Goal: Information Seeking & Learning: Learn about a topic

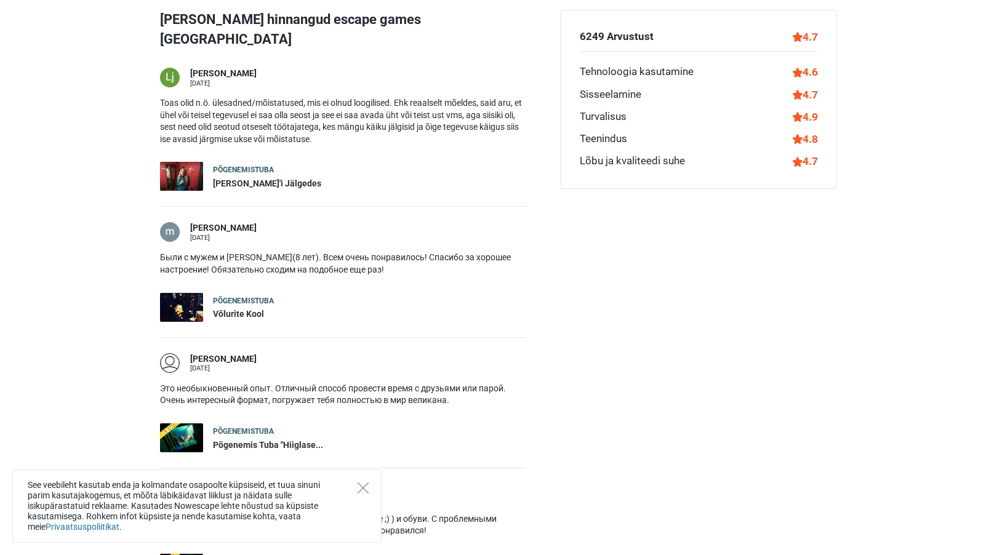
scroll to position [1511, 0]
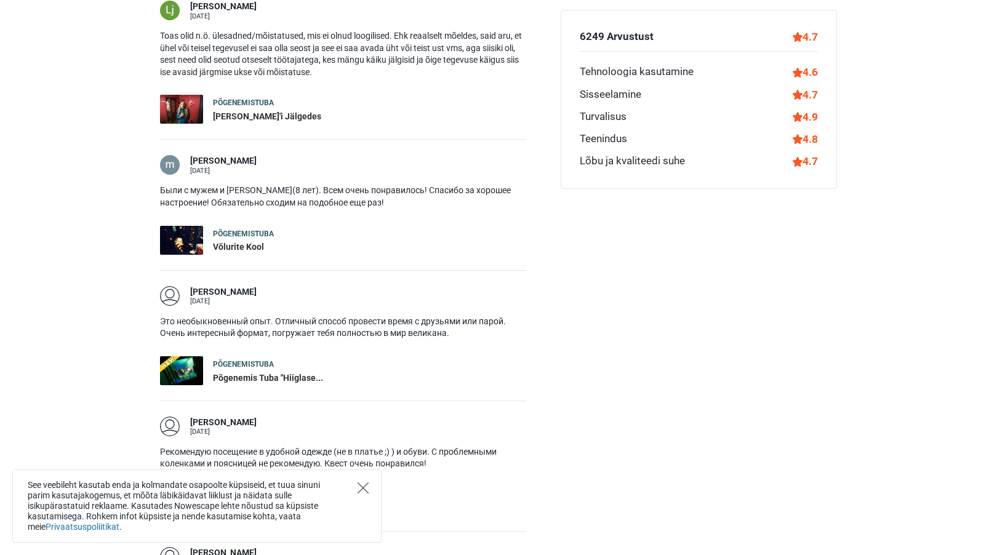
click at [364, 491] on icon "Close" at bounding box center [363, 487] width 11 height 11
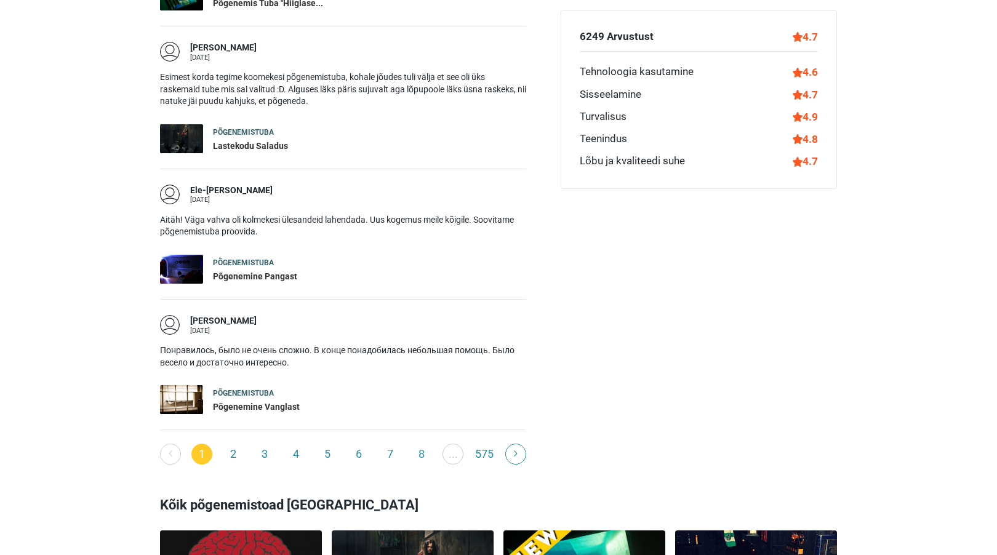
scroll to position [2018, 0]
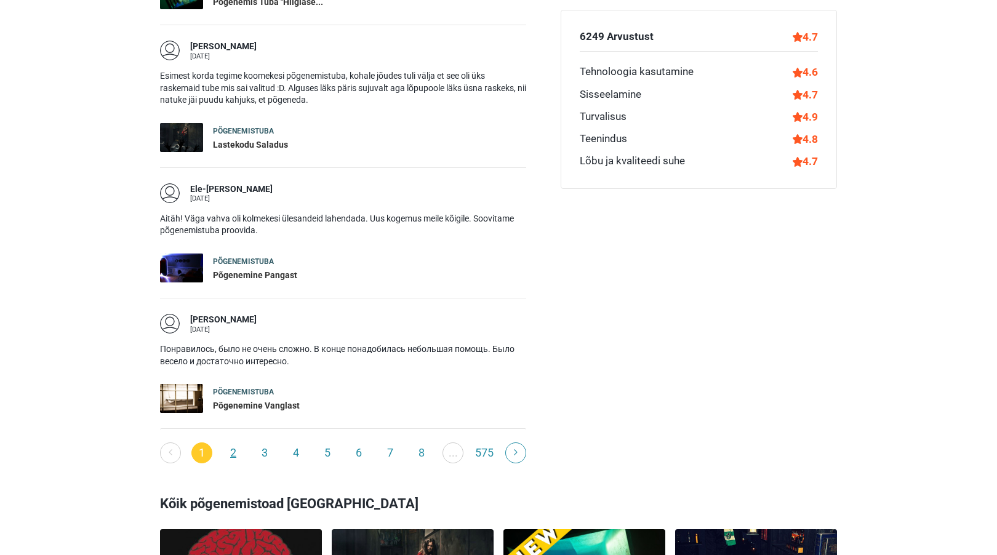
click at [229, 442] on link "2" at bounding box center [233, 452] width 21 height 21
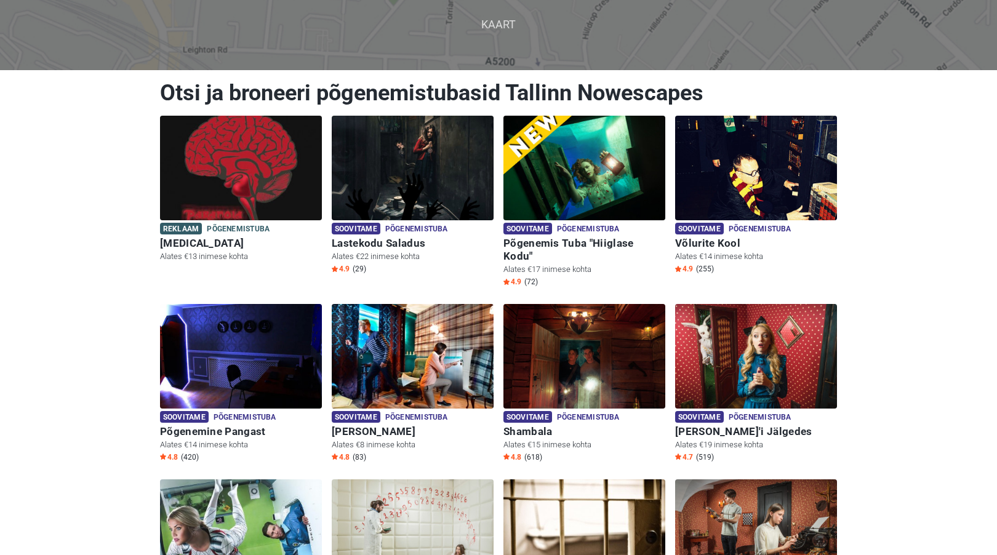
scroll to position [53, 0]
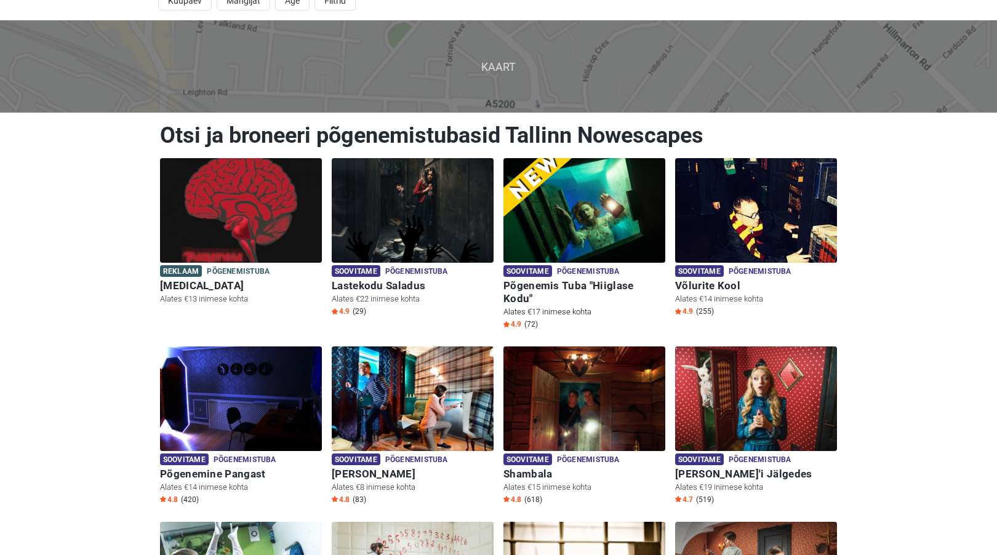
click at [580, 231] on img at bounding box center [584, 210] width 162 height 105
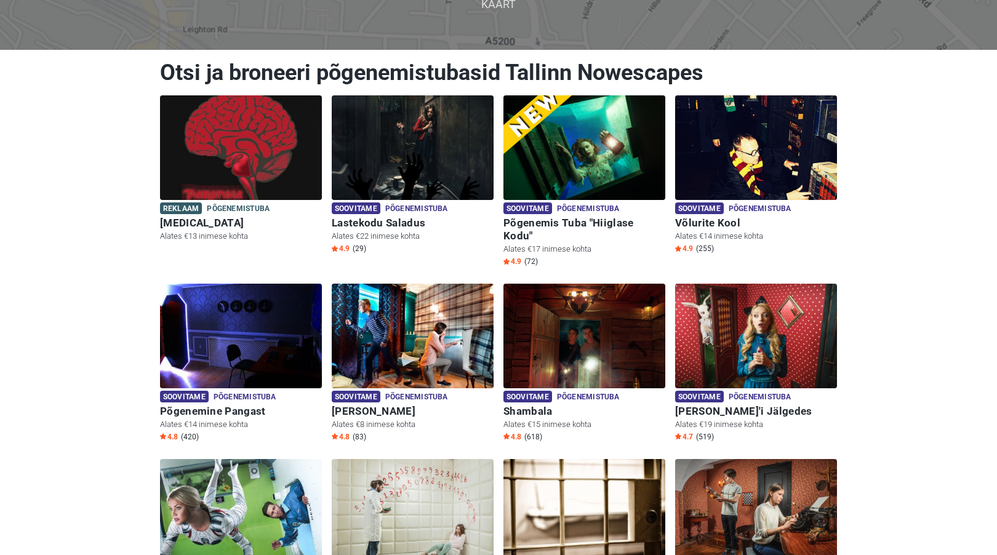
scroll to position [172, 0]
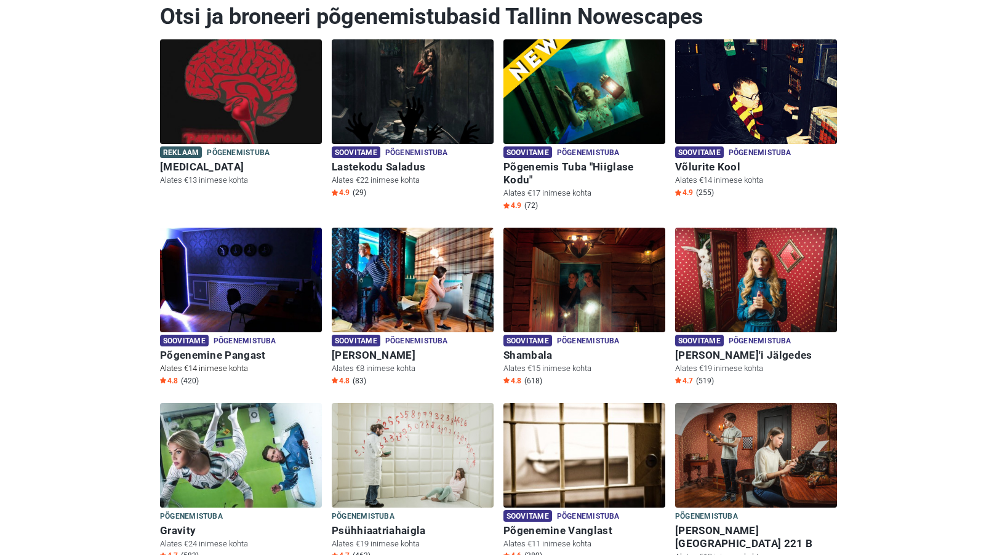
click at [197, 231] on img at bounding box center [241, 280] width 162 height 105
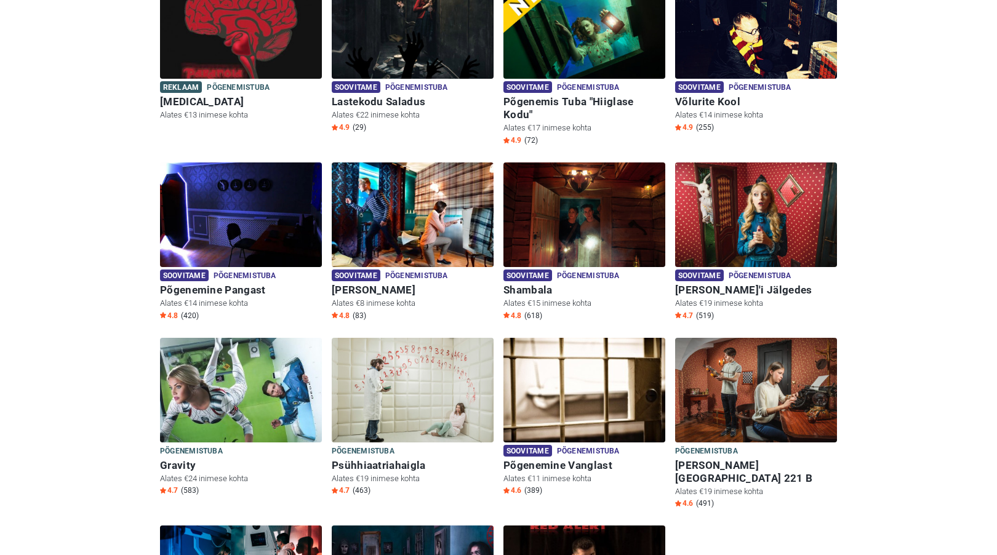
scroll to position [235, 0]
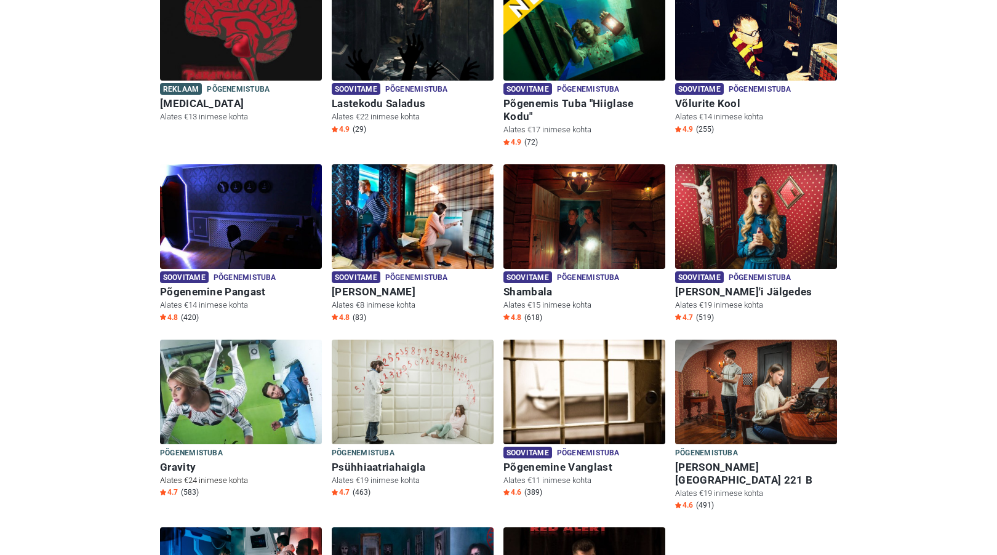
click at [217, 377] on img at bounding box center [241, 392] width 162 height 105
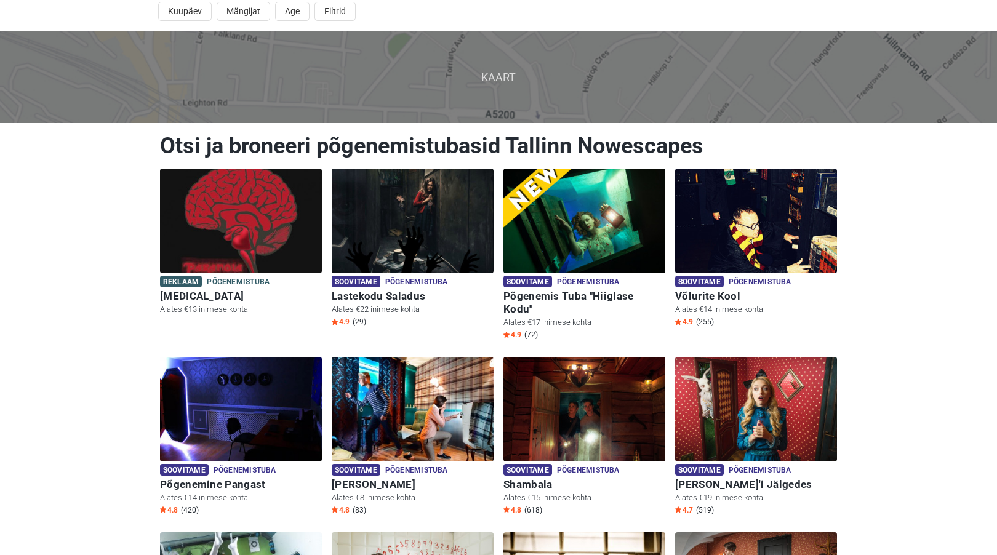
scroll to position [0, 0]
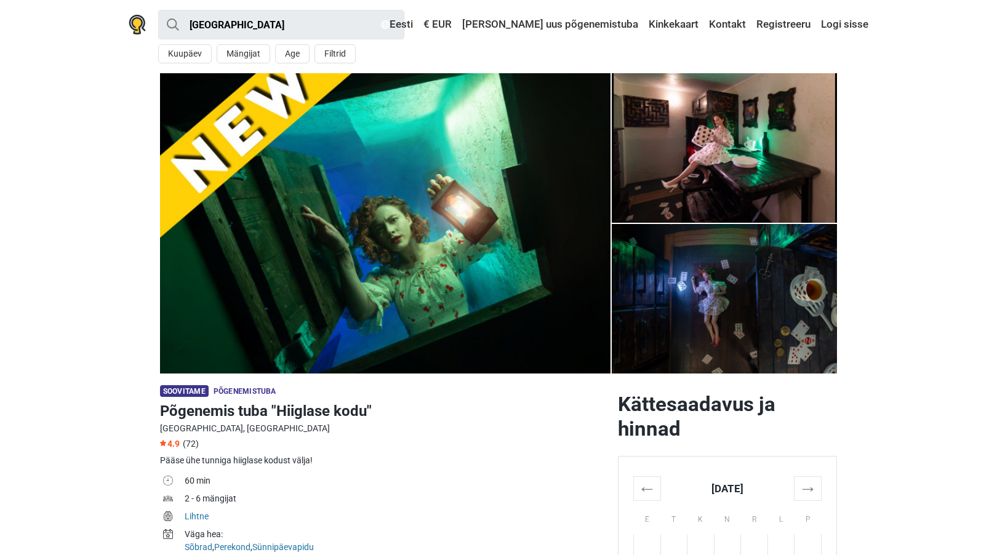
click at [580, 231] on img at bounding box center [385, 223] width 450 height 300
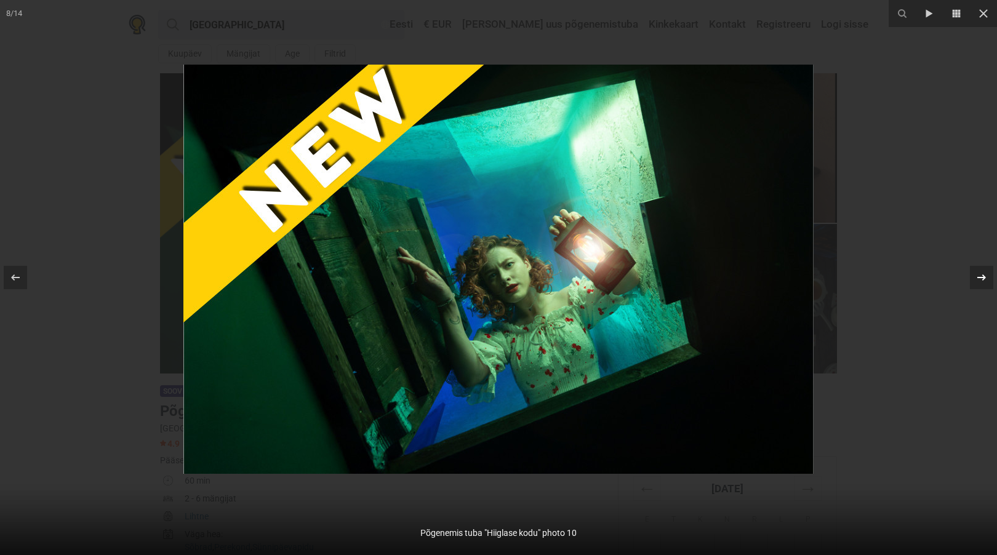
click at [972, 279] on div at bounding box center [981, 277] width 23 height 23
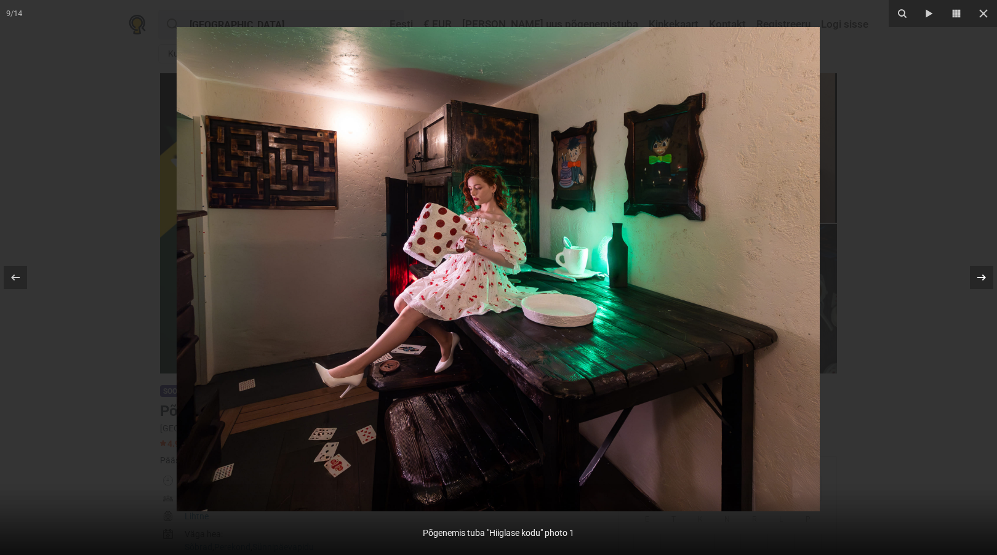
click at [978, 273] on icon at bounding box center [981, 277] width 15 height 15
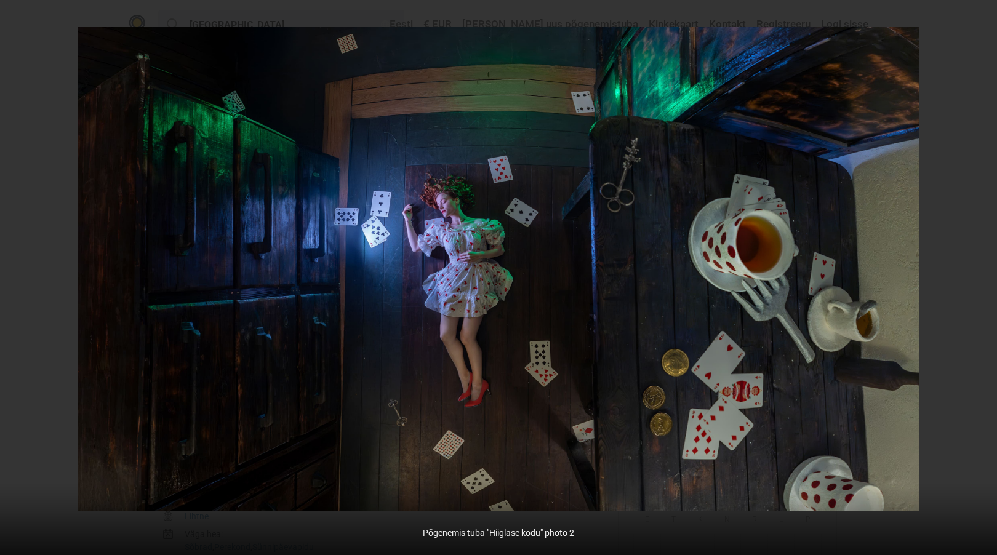
click at [977, 273] on icon at bounding box center [981, 277] width 15 height 15
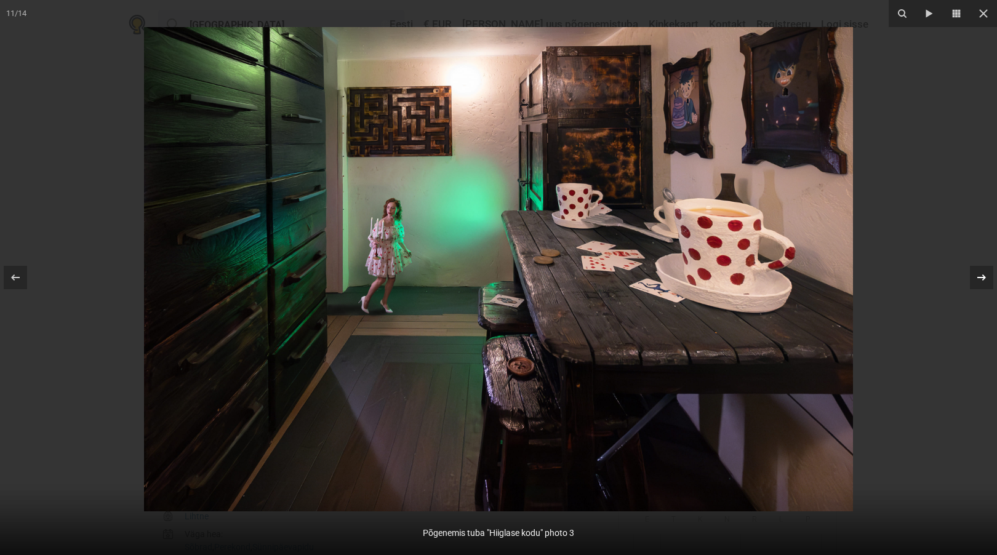
click at [982, 276] on icon at bounding box center [981, 277] width 15 height 15
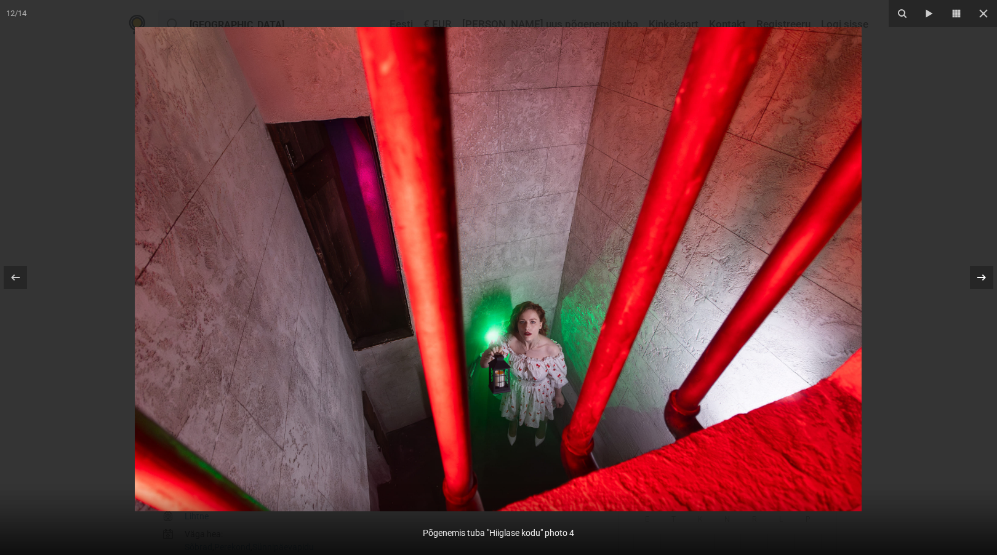
click at [982, 276] on icon at bounding box center [981, 277] width 15 height 15
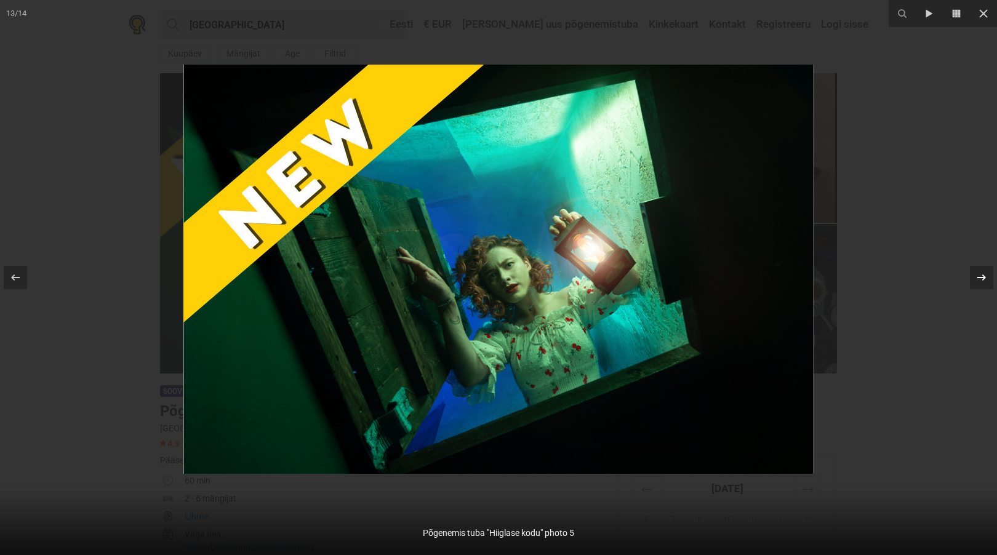
click at [982, 276] on icon at bounding box center [981, 277] width 15 height 15
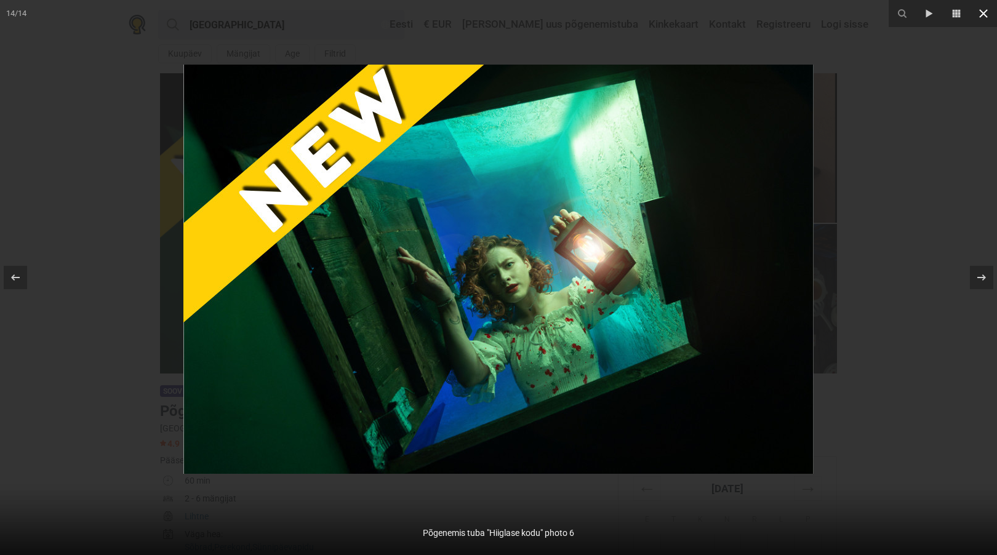
click at [983, 13] on icon at bounding box center [983, 13] width 9 height 9
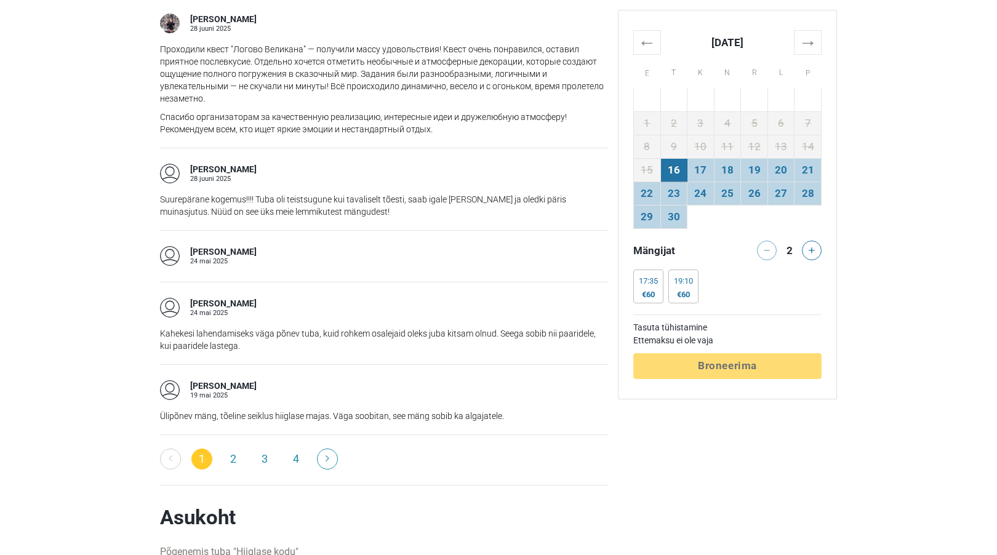
scroll to position [2000, 0]
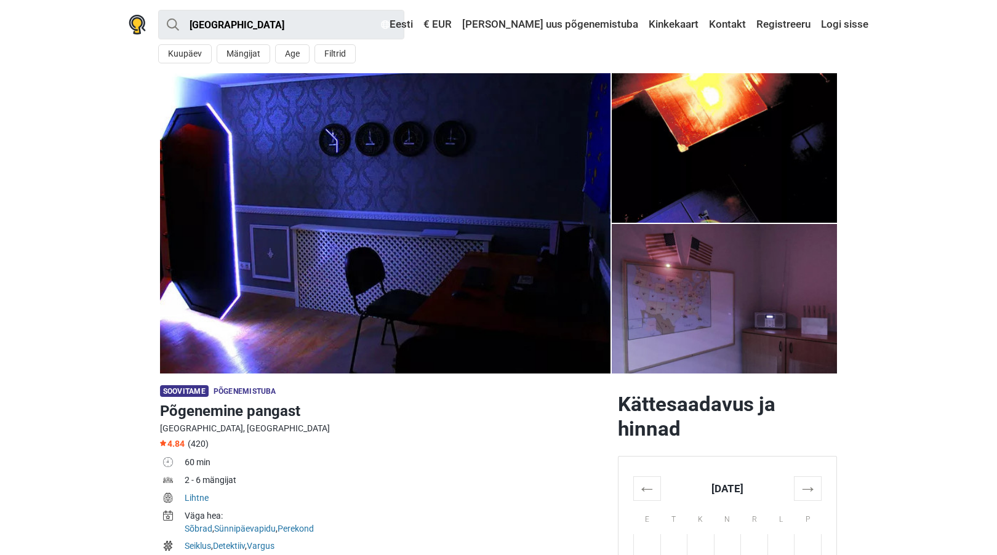
click at [256, 289] on img at bounding box center [385, 223] width 450 height 300
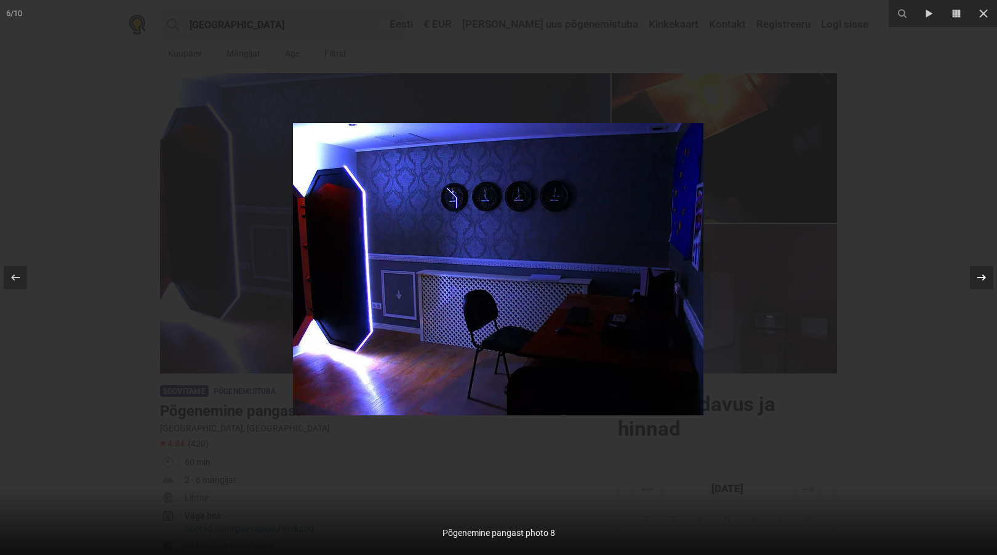
click at [991, 277] on div at bounding box center [981, 277] width 23 height 23
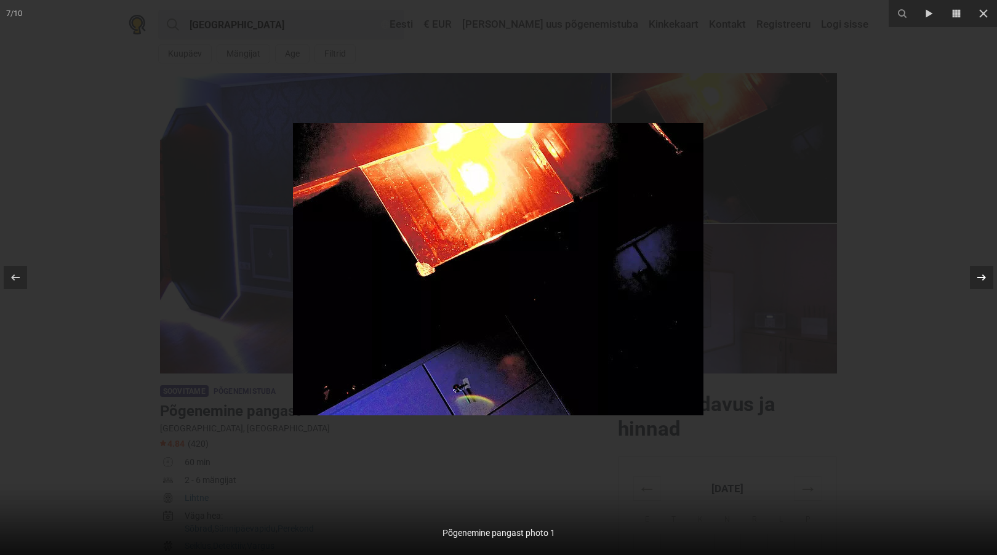
click at [991, 277] on div at bounding box center [981, 277] width 23 height 23
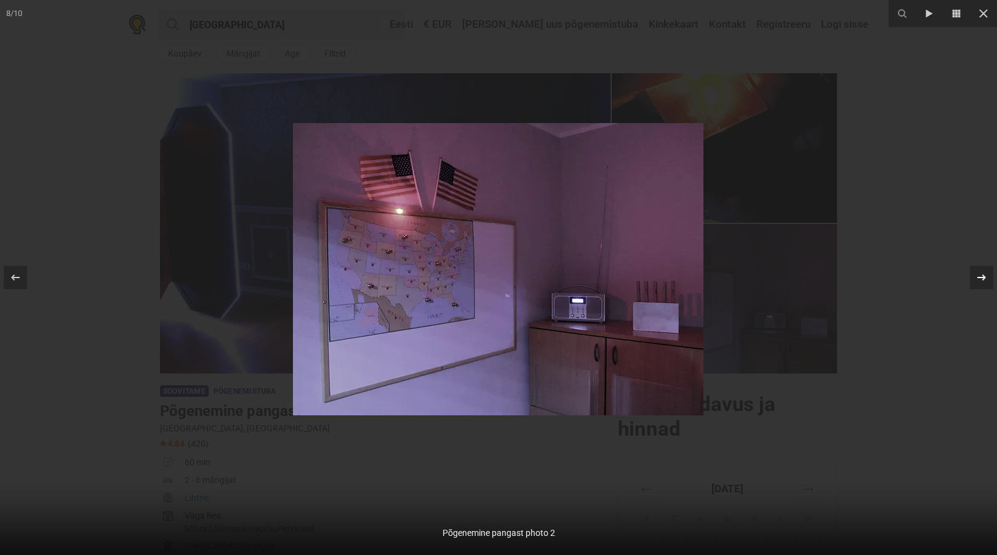
click at [991, 277] on div at bounding box center [981, 277] width 23 height 23
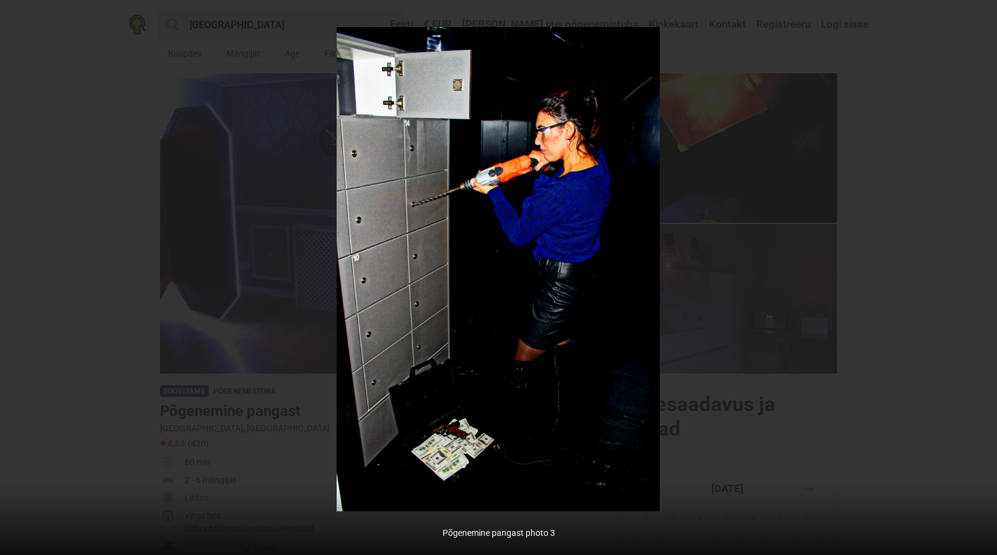
click at [991, 277] on div "9 / 10 Põgenemine pangast photo 3" at bounding box center [498, 277] width 997 height 555
click at [980, 273] on icon at bounding box center [981, 277] width 15 height 15
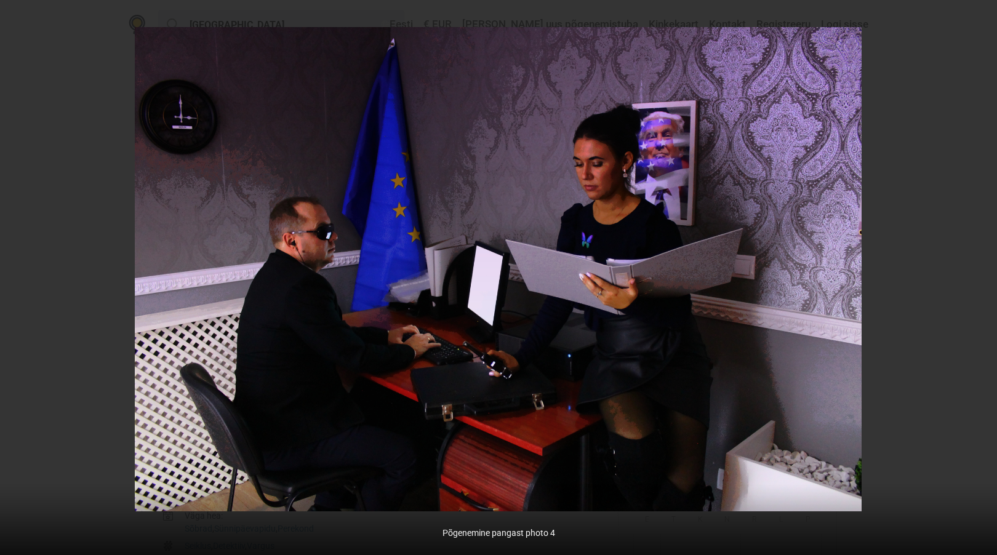
click at [980, 273] on div "10 / 10 Põgenemine pangast photo 4" at bounding box center [498, 277] width 997 height 555
click at [980, 273] on icon at bounding box center [981, 277] width 15 height 15
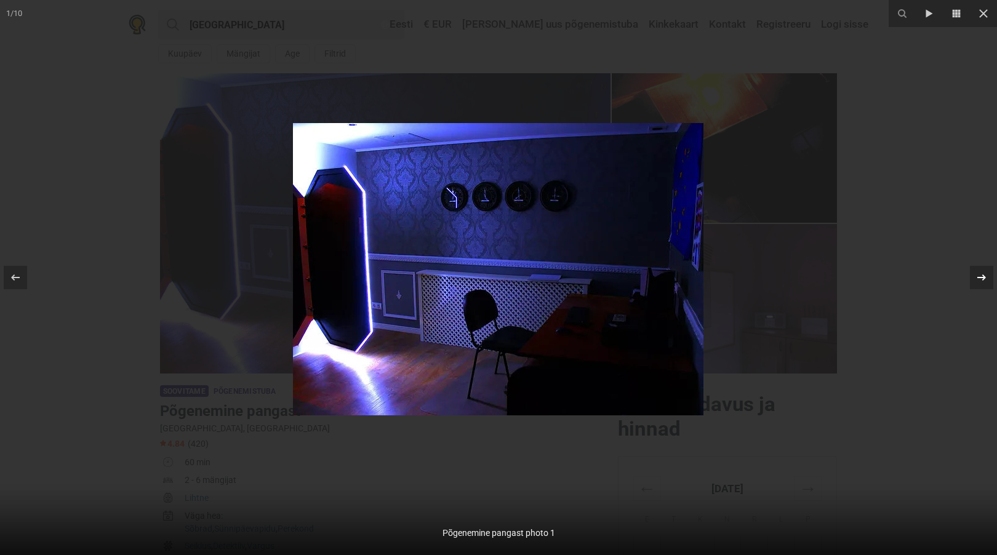
click at [980, 273] on icon at bounding box center [981, 277] width 15 height 15
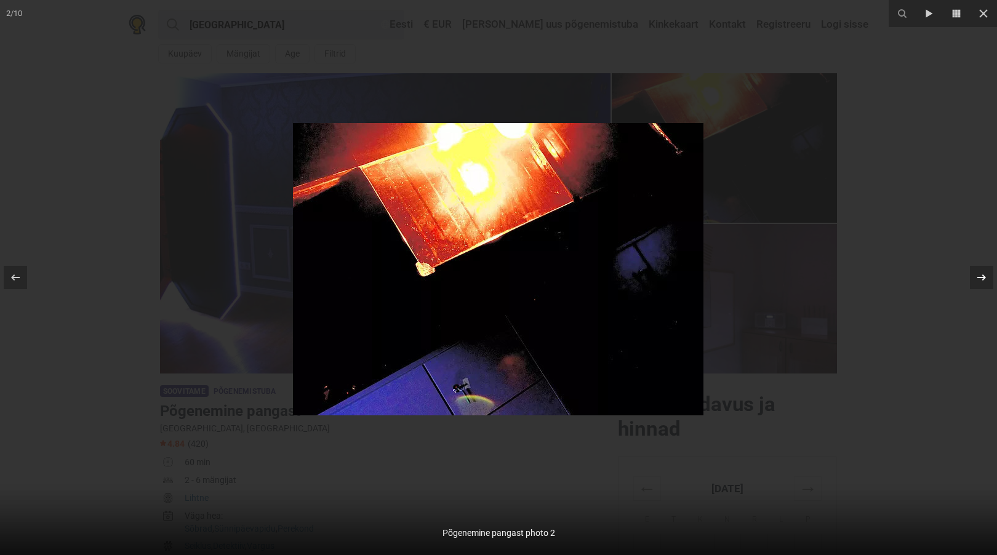
click at [980, 273] on icon at bounding box center [981, 277] width 15 height 15
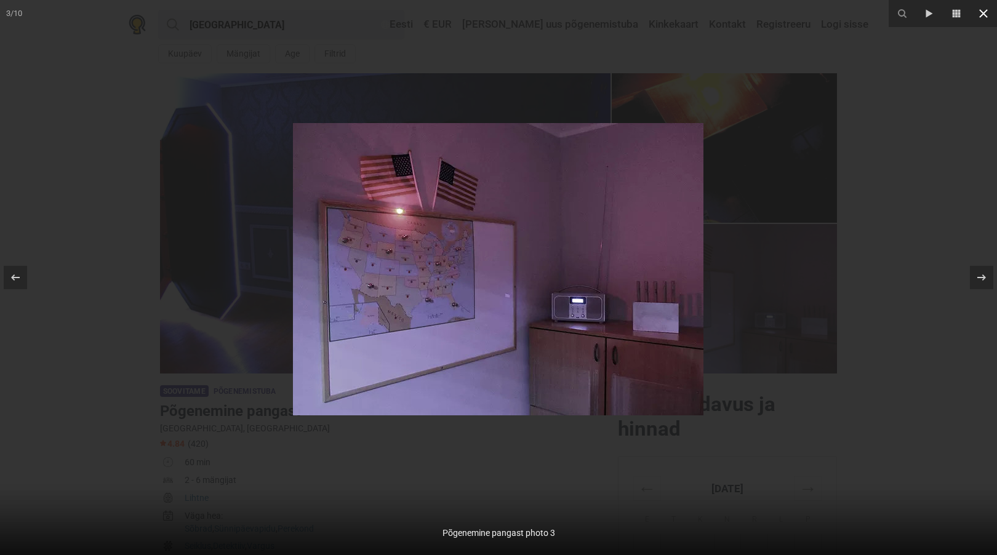
click at [983, 17] on icon at bounding box center [983, 13] width 15 height 15
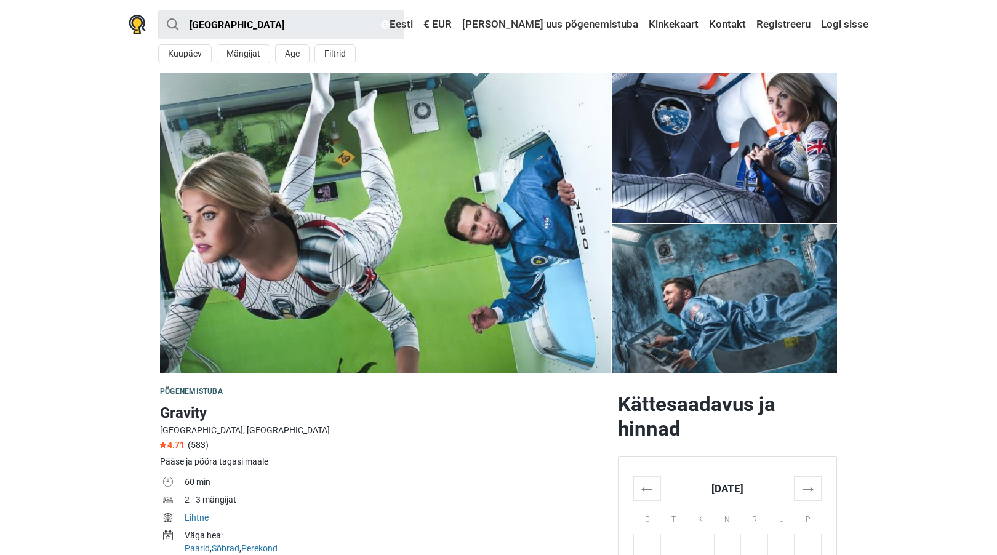
click at [439, 239] on img at bounding box center [385, 223] width 450 height 300
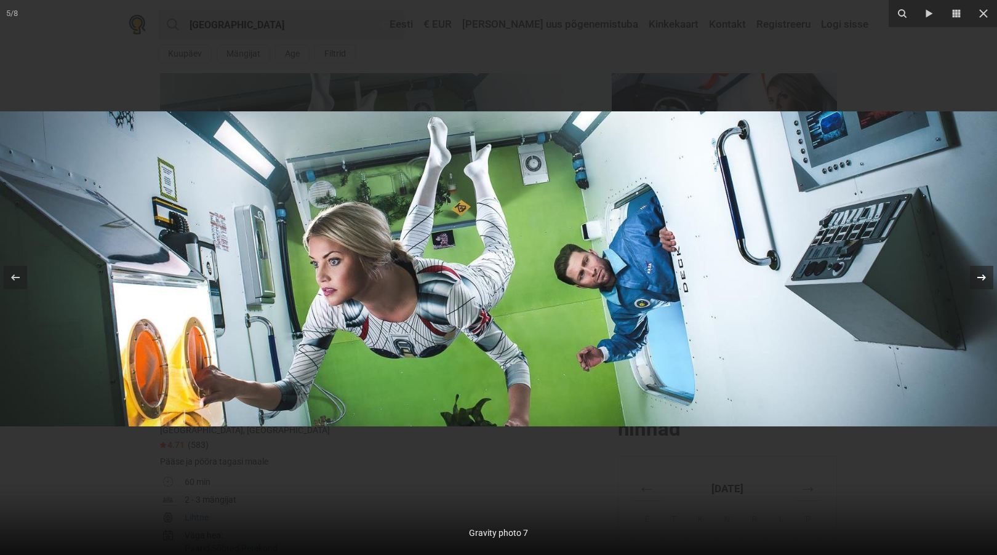
click at [980, 275] on icon at bounding box center [981, 277] width 15 height 15
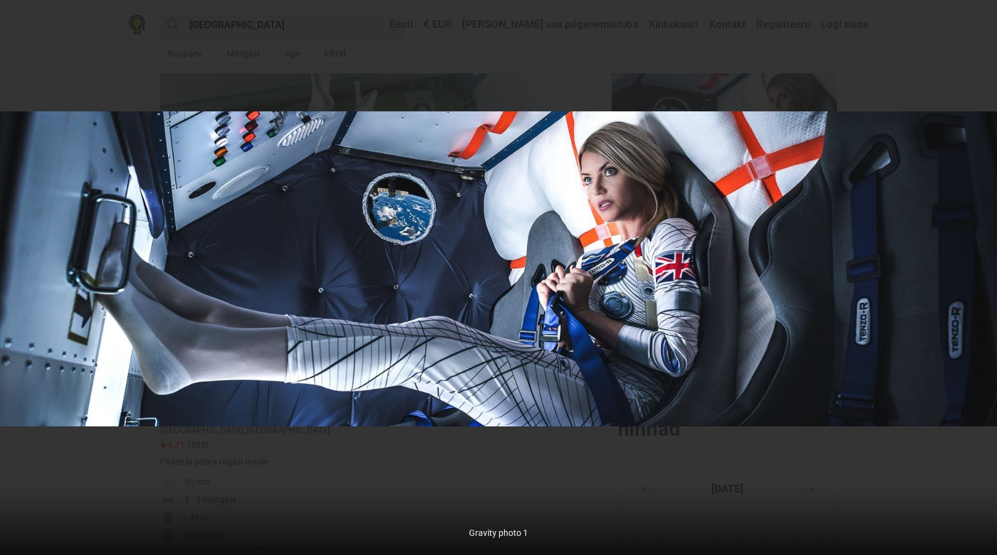
click at [980, 275] on div "6 / 8 Gravity photo 1" at bounding box center [498, 277] width 997 height 555
click at [980, 275] on icon at bounding box center [981, 277] width 15 height 15
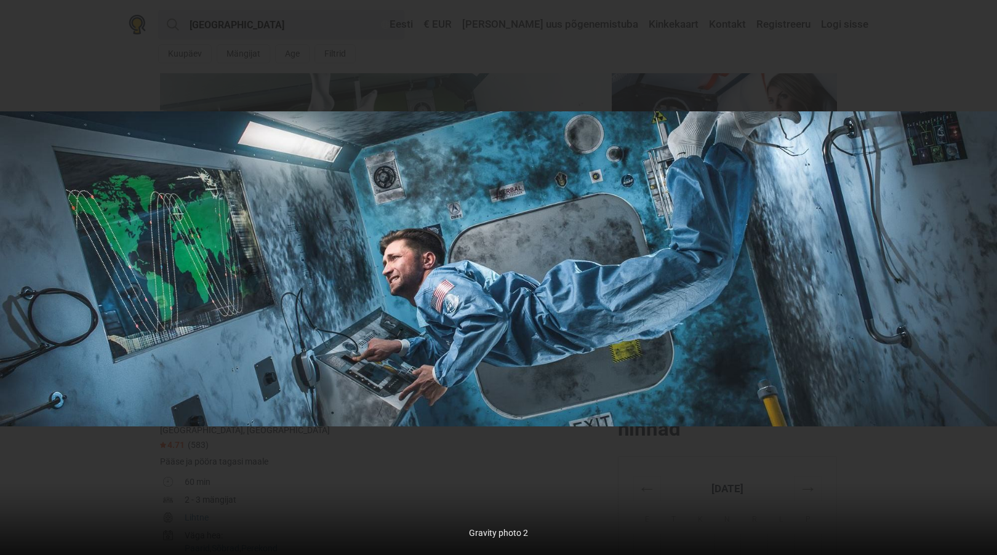
click at [980, 275] on div "7 / 8 Gravity photo 2" at bounding box center [498, 277] width 997 height 555
click at [980, 275] on icon at bounding box center [981, 277] width 15 height 15
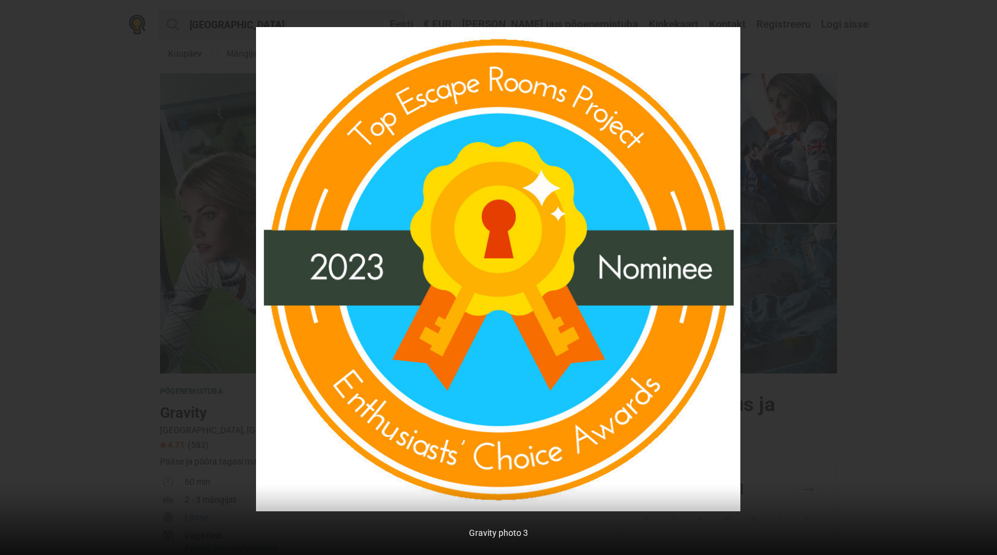
click at [980, 275] on div "8 / 8 Gravity photo 3" at bounding box center [498, 277] width 997 height 555
click at [980, 275] on icon at bounding box center [981, 277] width 15 height 15
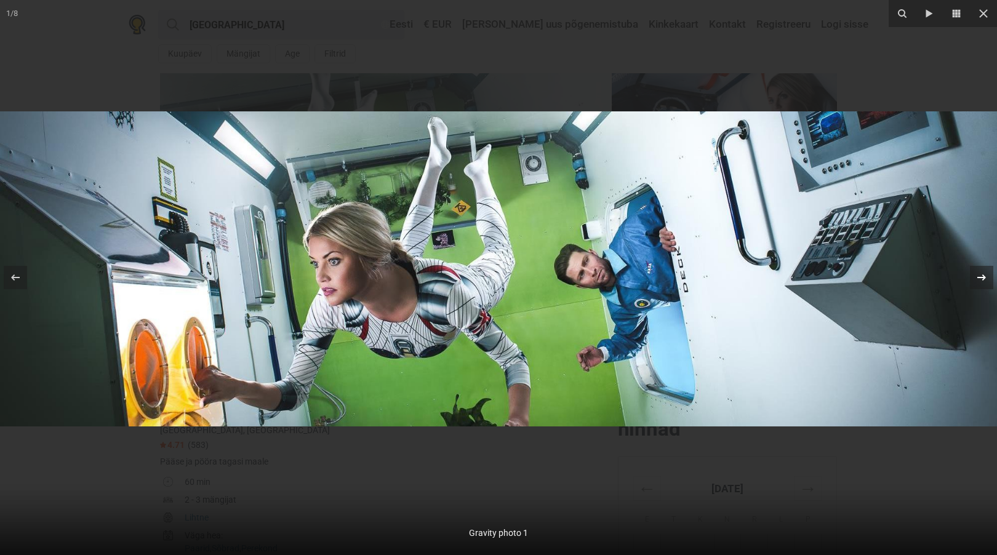
click at [980, 275] on icon at bounding box center [981, 277] width 15 height 15
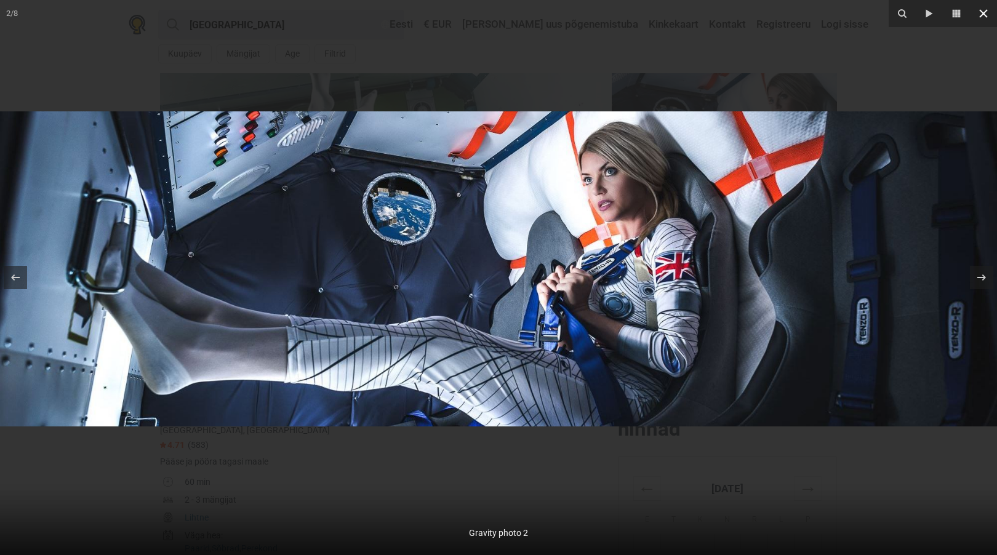
click at [990, 18] on icon at bounding box center [983, 13] width 15 height 15
